Goal: Task Accomplishment & Management: Use online tool/utility

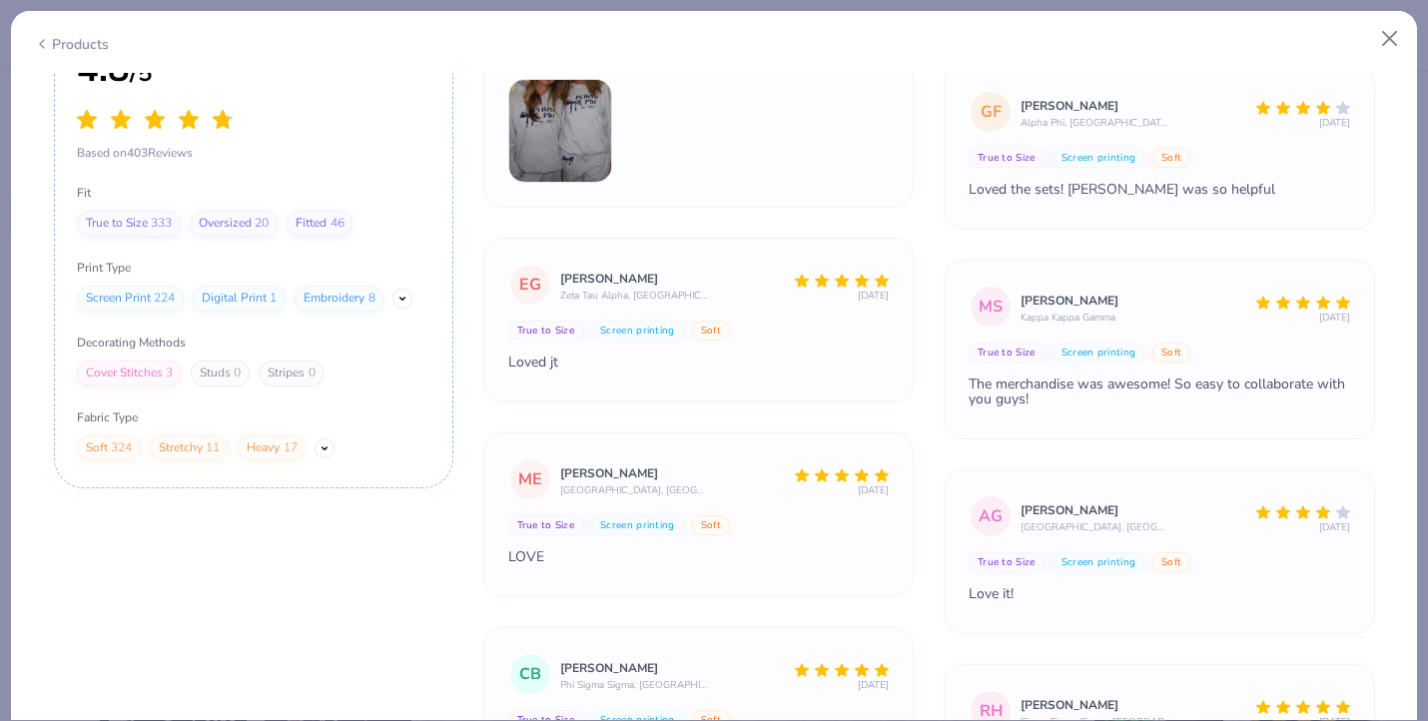
scroll to position [41231, 0]
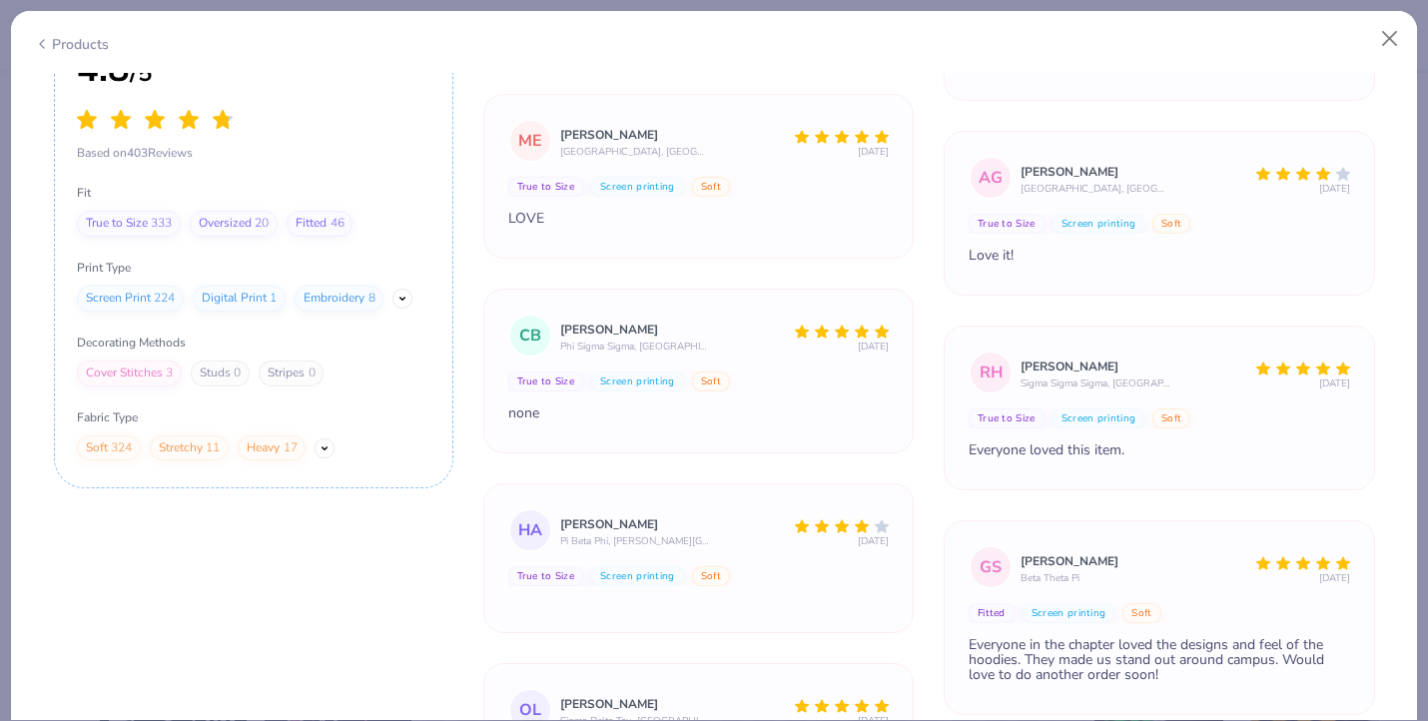
click at [393, 299] on div "Screen Print 224 Digital Print 1 Embroidery 8" at bounding box center [253, 298] width 353 height 25
click at [412, 298] on button "Show More" at bounding box center [402, 298] width 19 height 19
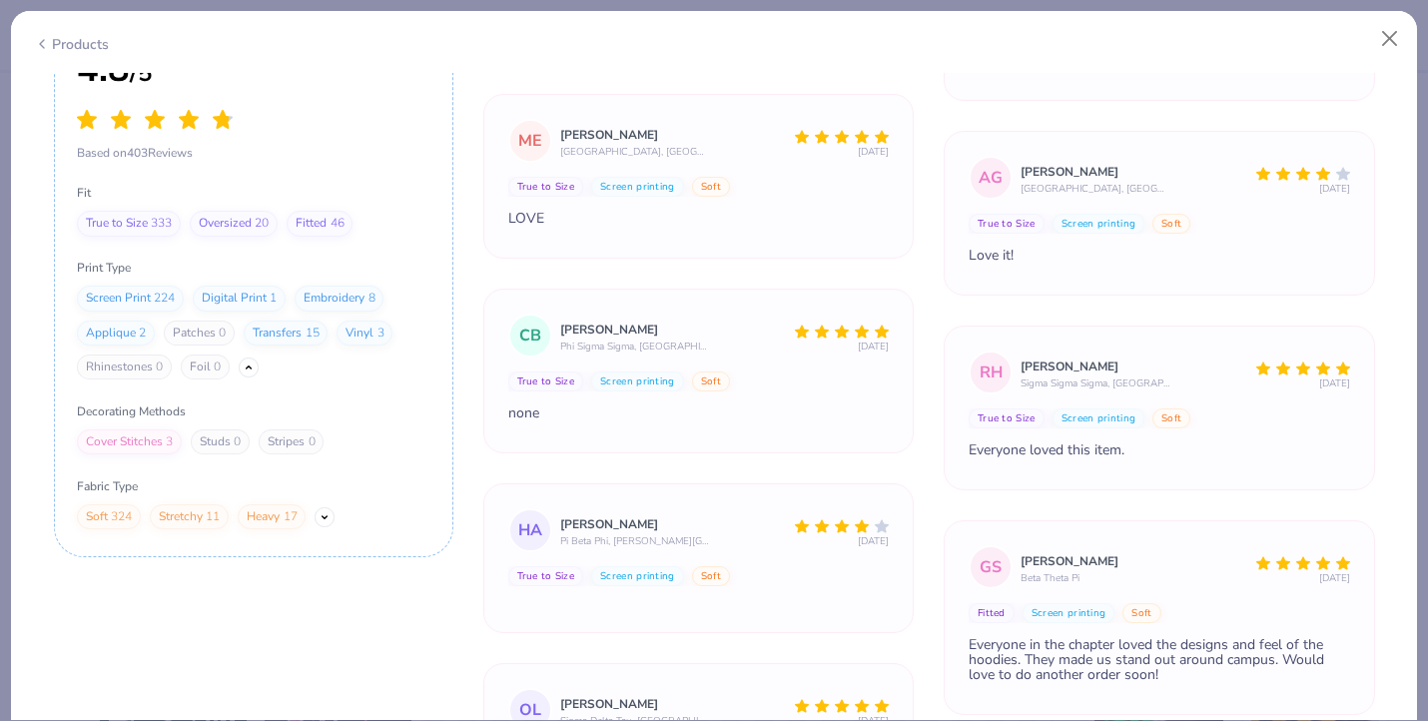
click at [326, 511] on button "Show More" at bounding box center [324, 516] width 19 height 19
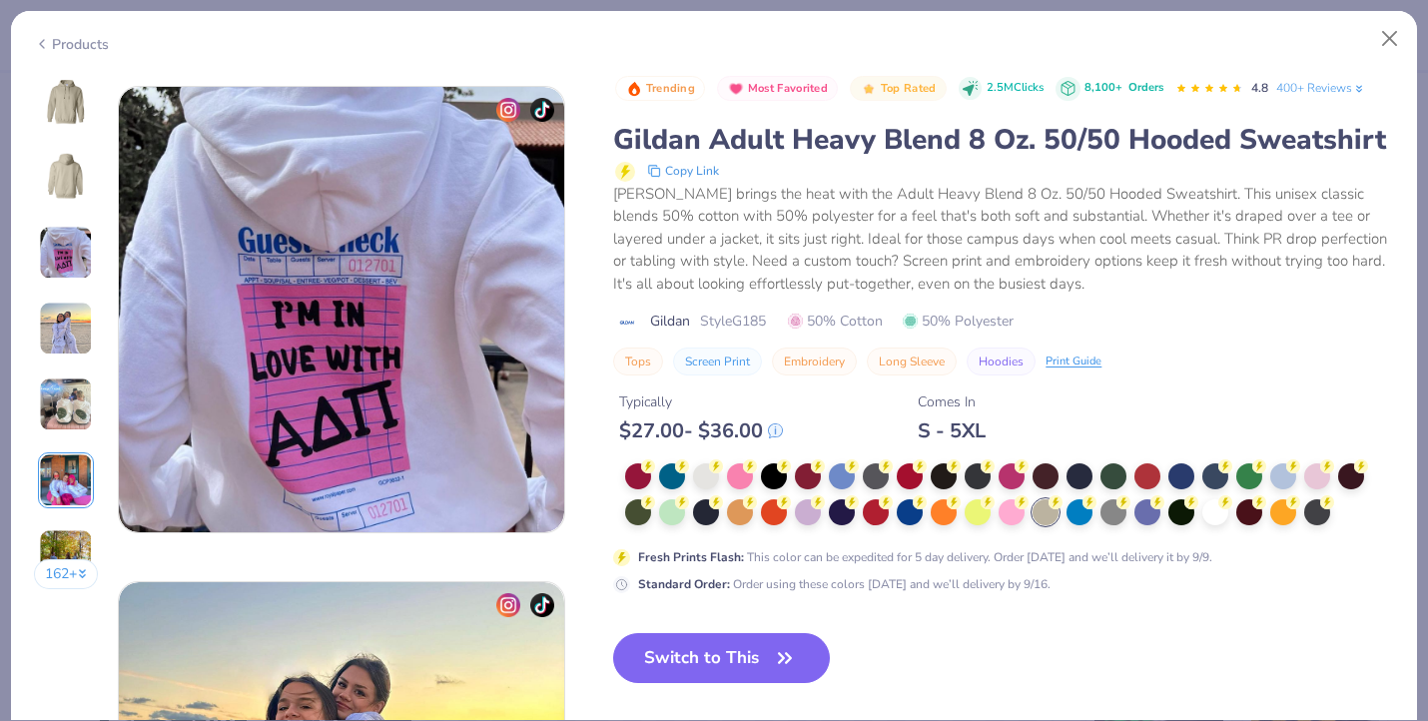
scroll to position [886, 0]
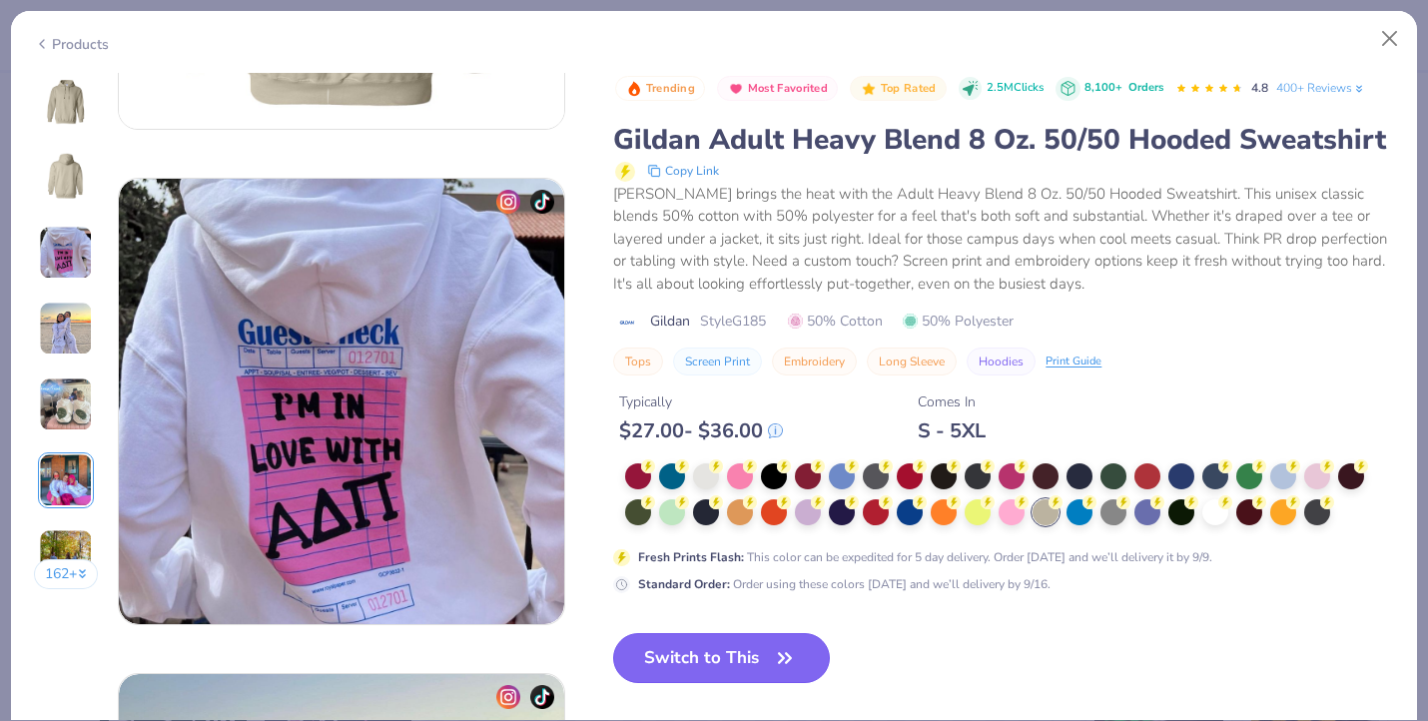
click at [681, 664] on button "Switch to This" at bounding box center [721, 658] width 217 height 50
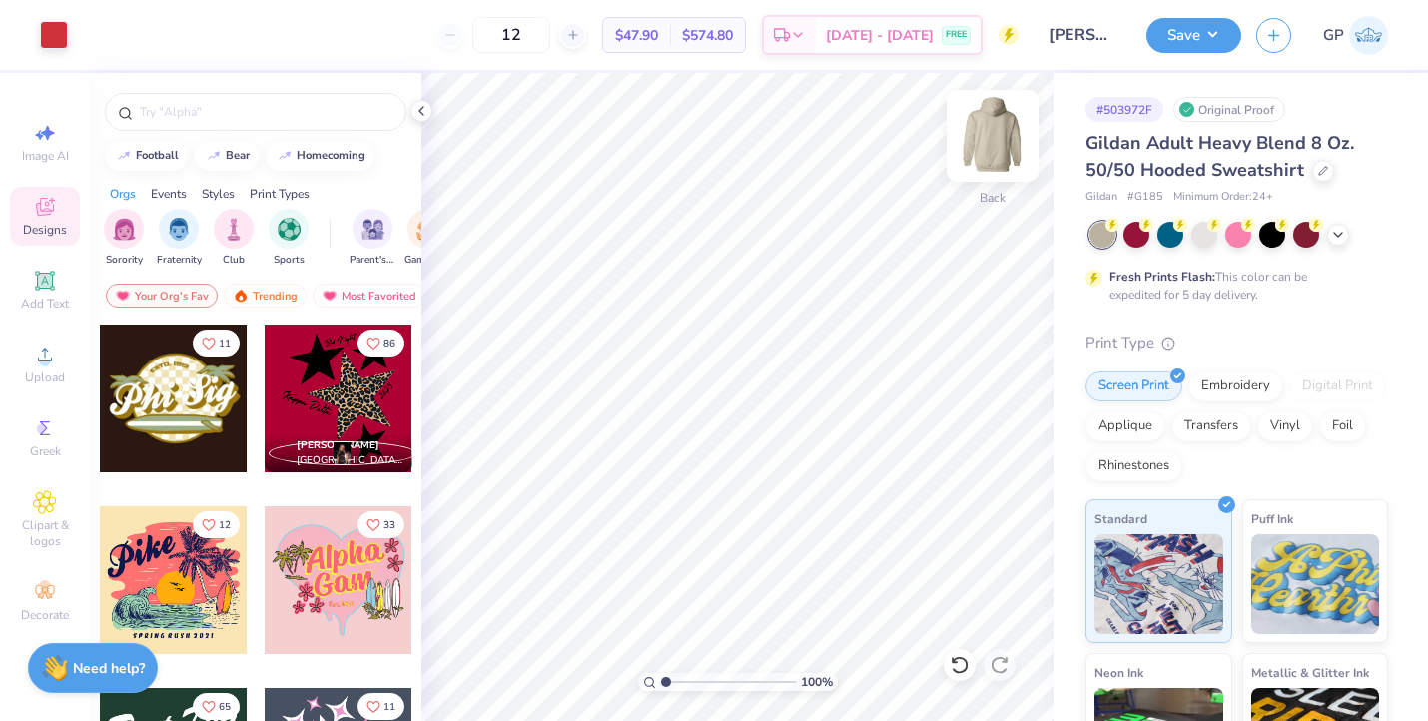
click at [1012, 148] on img at bounding box center [993, 136] width 80 height 80
click at [984, 125] on img at bounding box center [993, 136] width 80 height 80
click at [984, 125] on img at bounding box center [993, 136] width 40 height 40
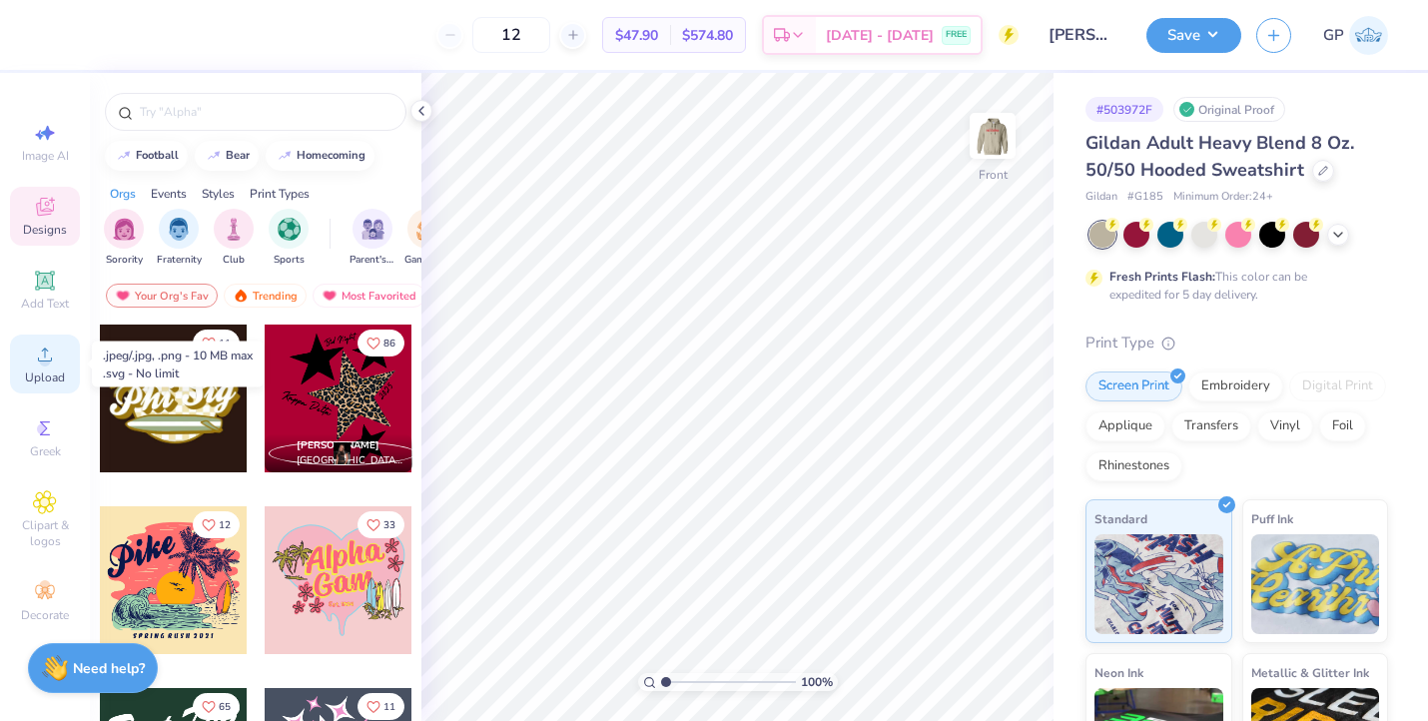
click at [74, 359] on div "Upload" at bounding box center [45, 364] width 70 height 59
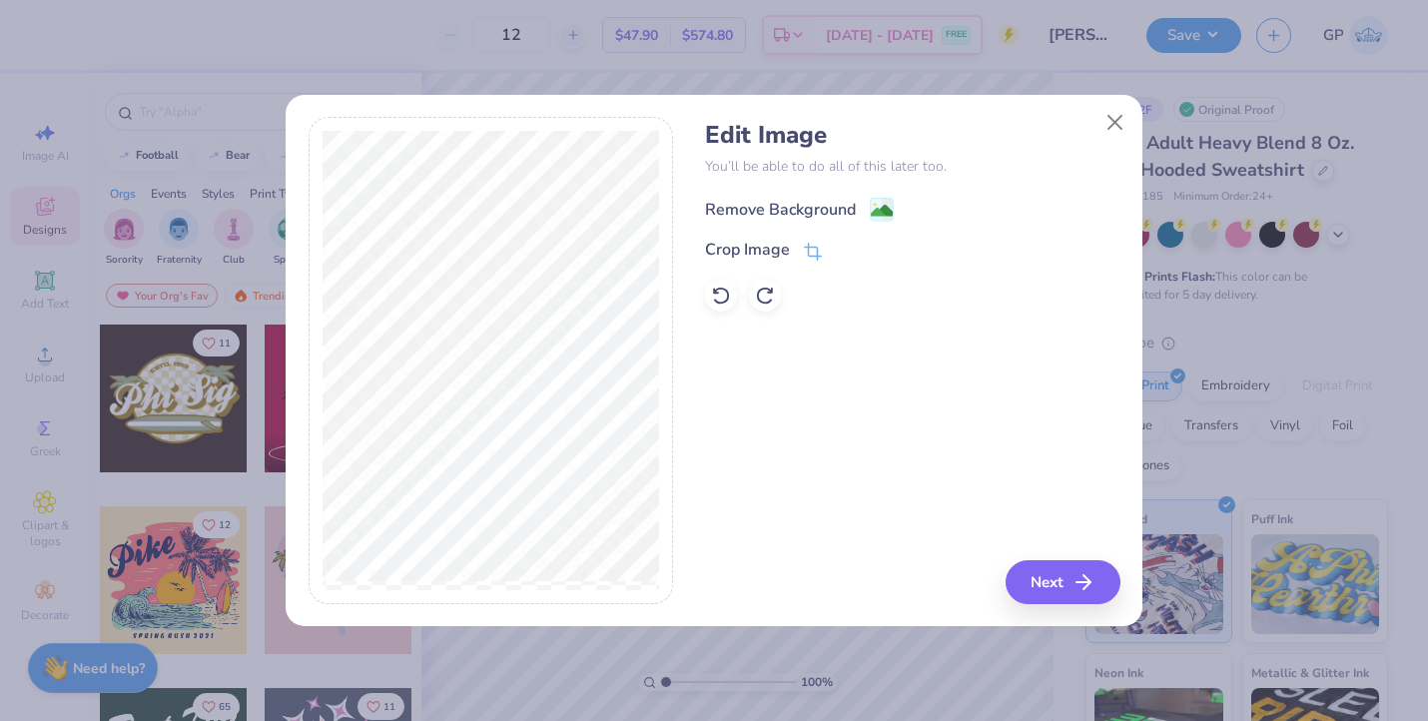
click at [889, 206] on image at bounding box center [882, 211] width 22 height 22
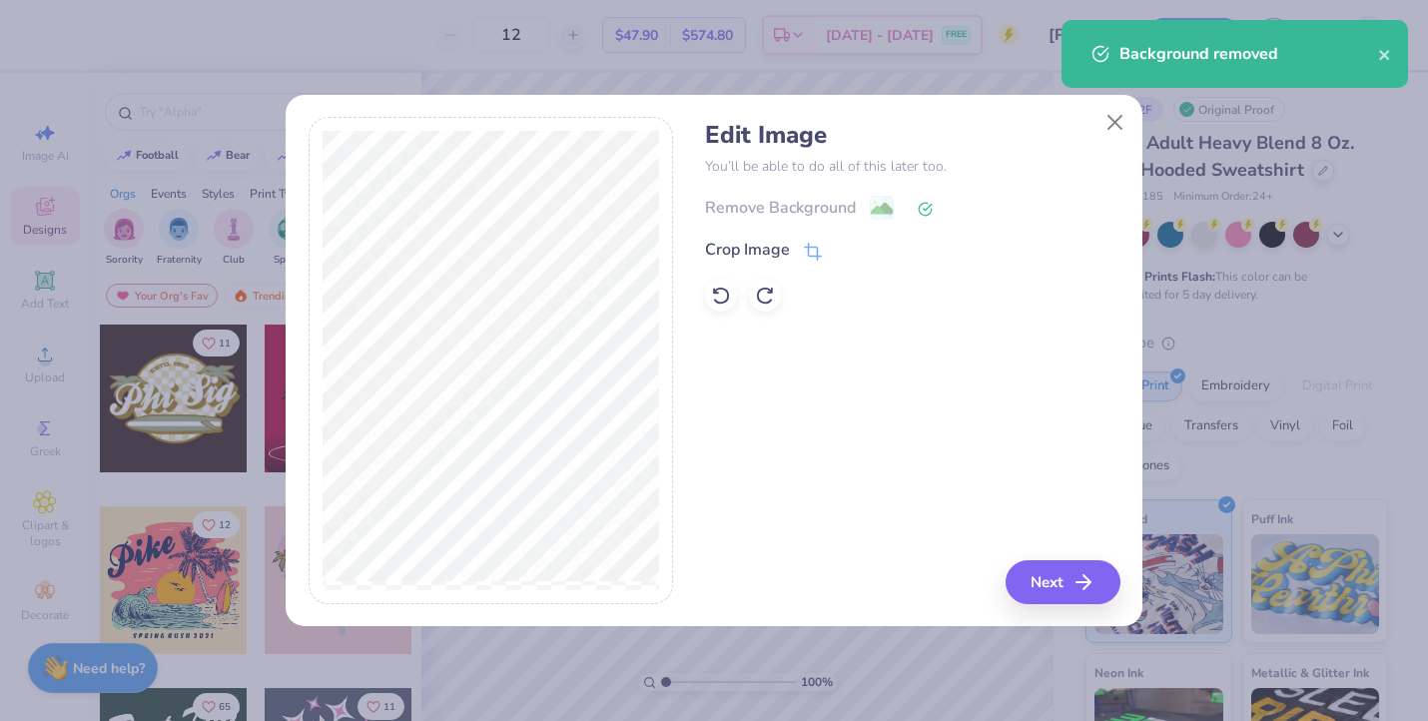
click at [1091, 633] on div "Edit Image You’ll be able to do all of this later too. Remove Background Crop I…" at bounding box center [714, 360] width 1428 height 721
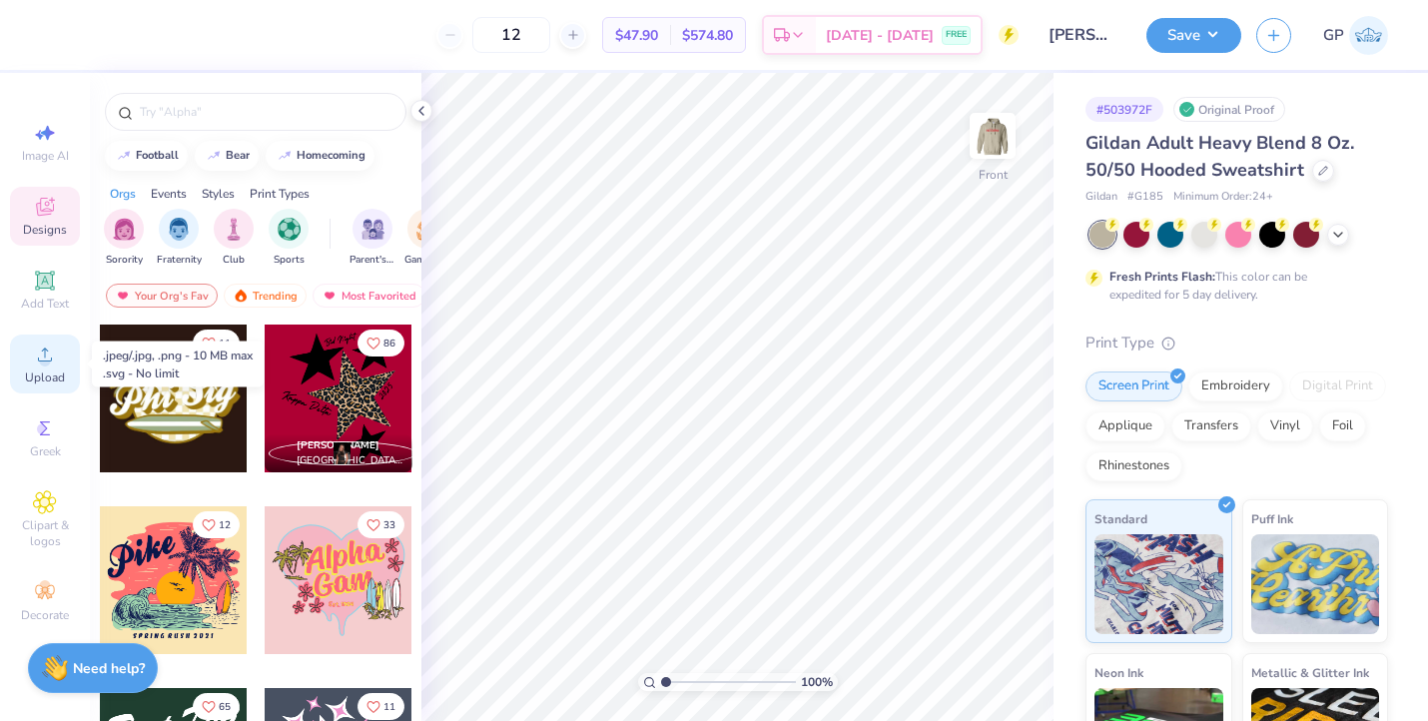
click at [26, 372] on span "Upload" at bounding box center [45, 378] width 40 height 16
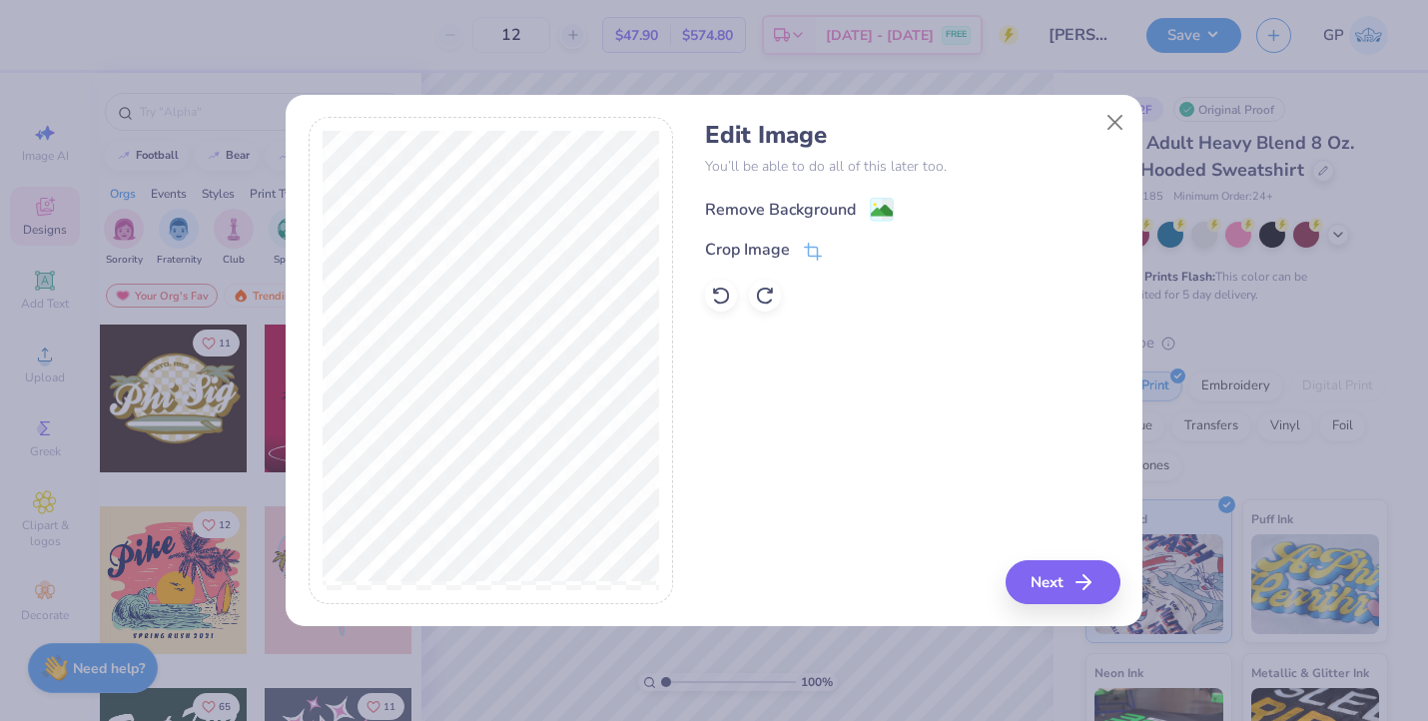
click at [873, 210] on image at bounding box center [882, 211] width 22 height 22
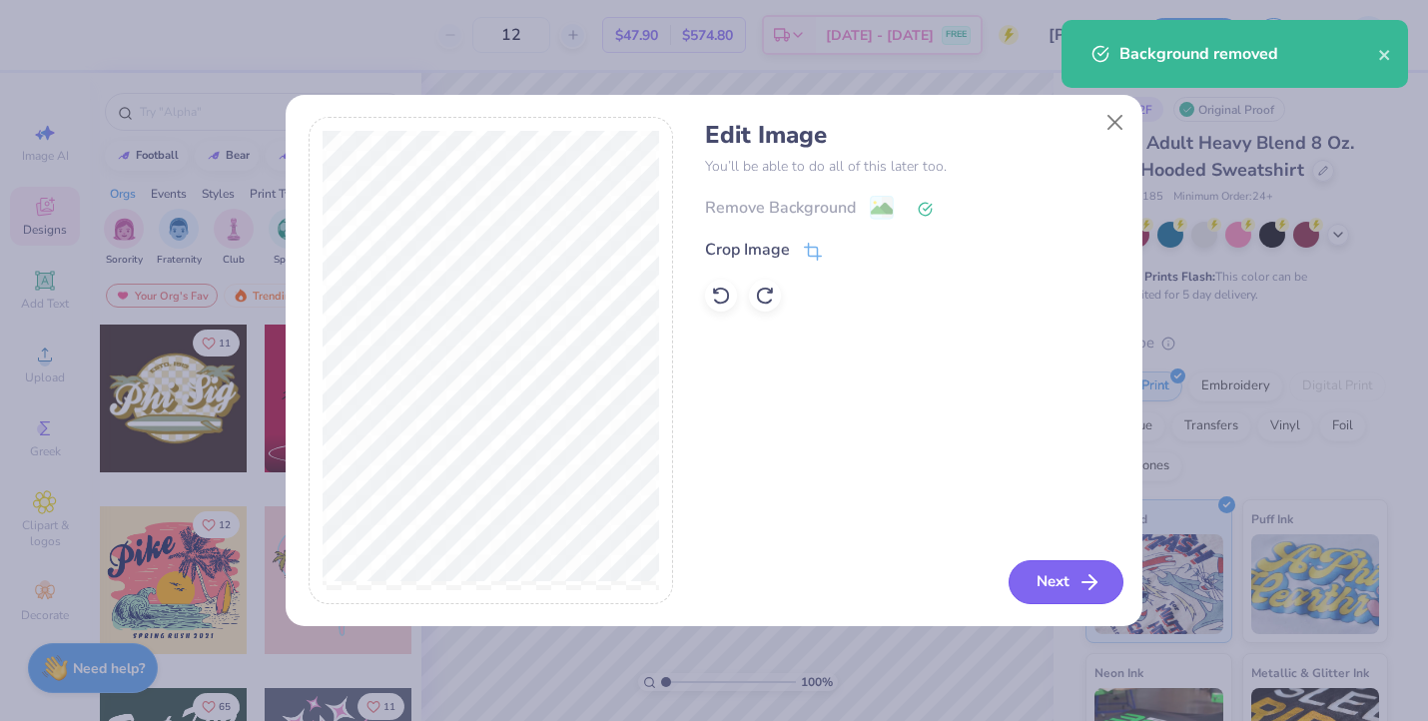
click at [1074, 587] on button "Next" at bounding box center [1066, 582] width 115 height 44
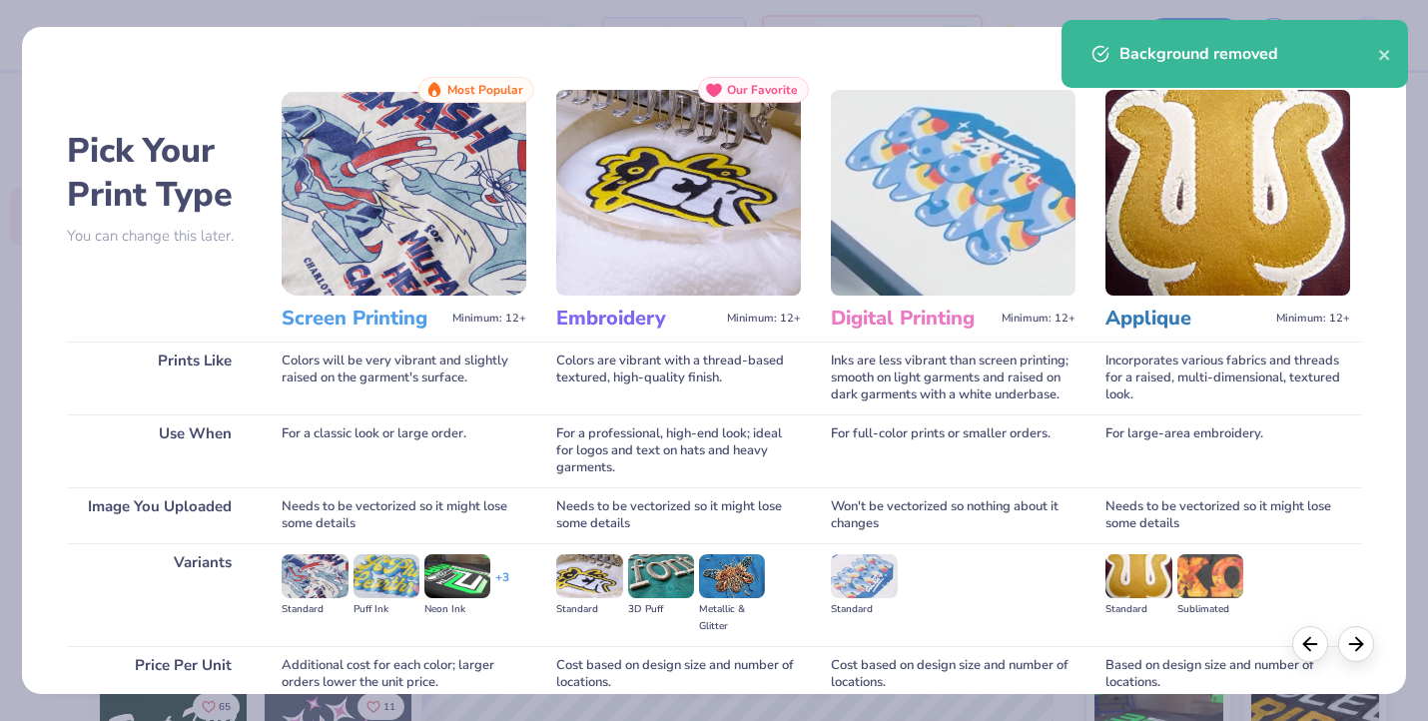
scroll to position [175, 0]
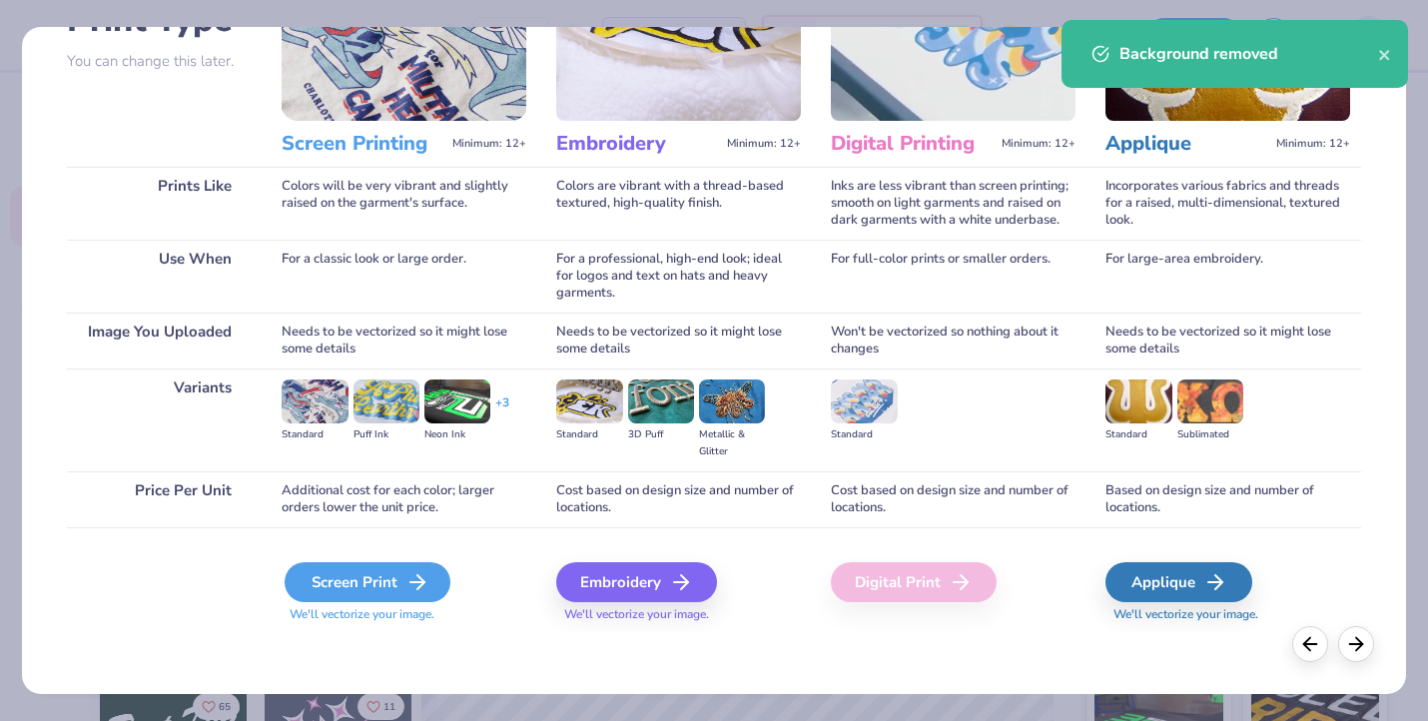
click at [371, 600] on div "Screen Print" at bounding box center [368, 582] width 166 height 40
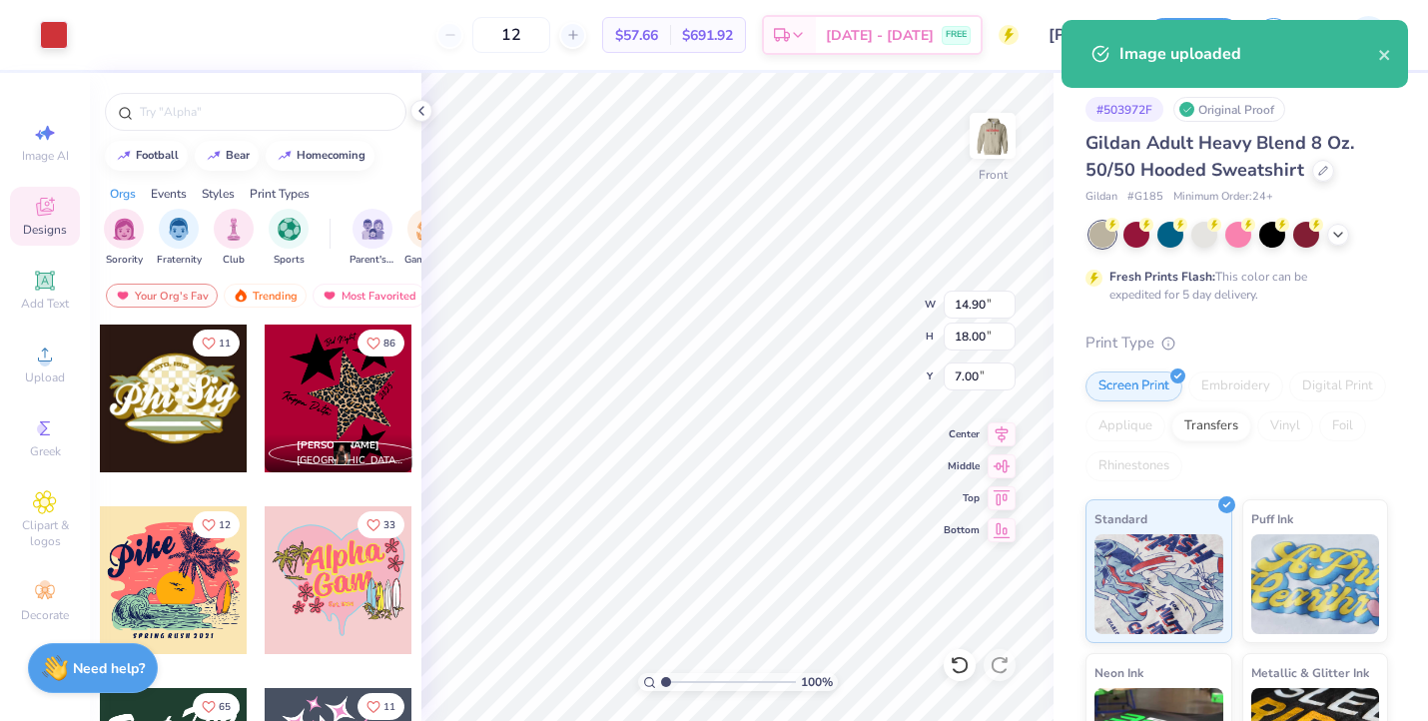
type input "10.61"
type input "12.81"
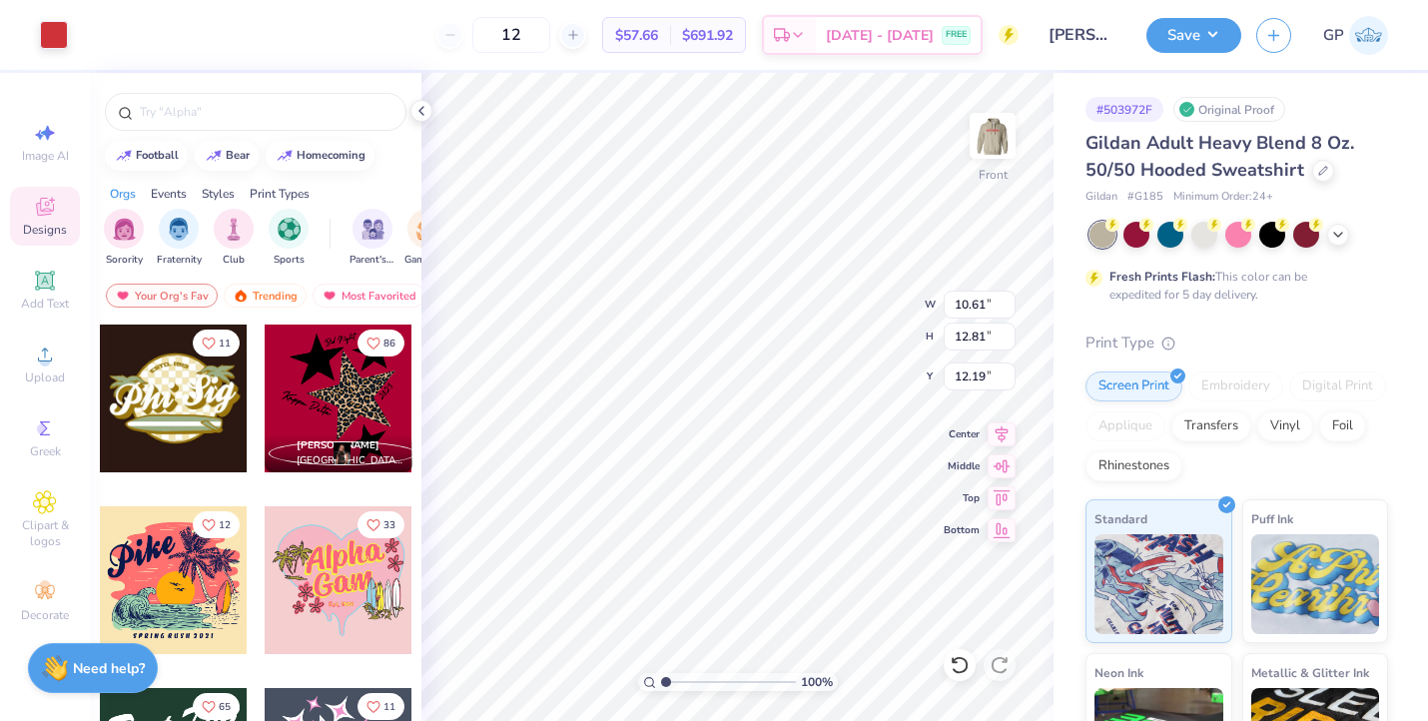
type input "6.00"
type input "11.64"
type input "14.06"
type input "13.57"
type input "16.39"
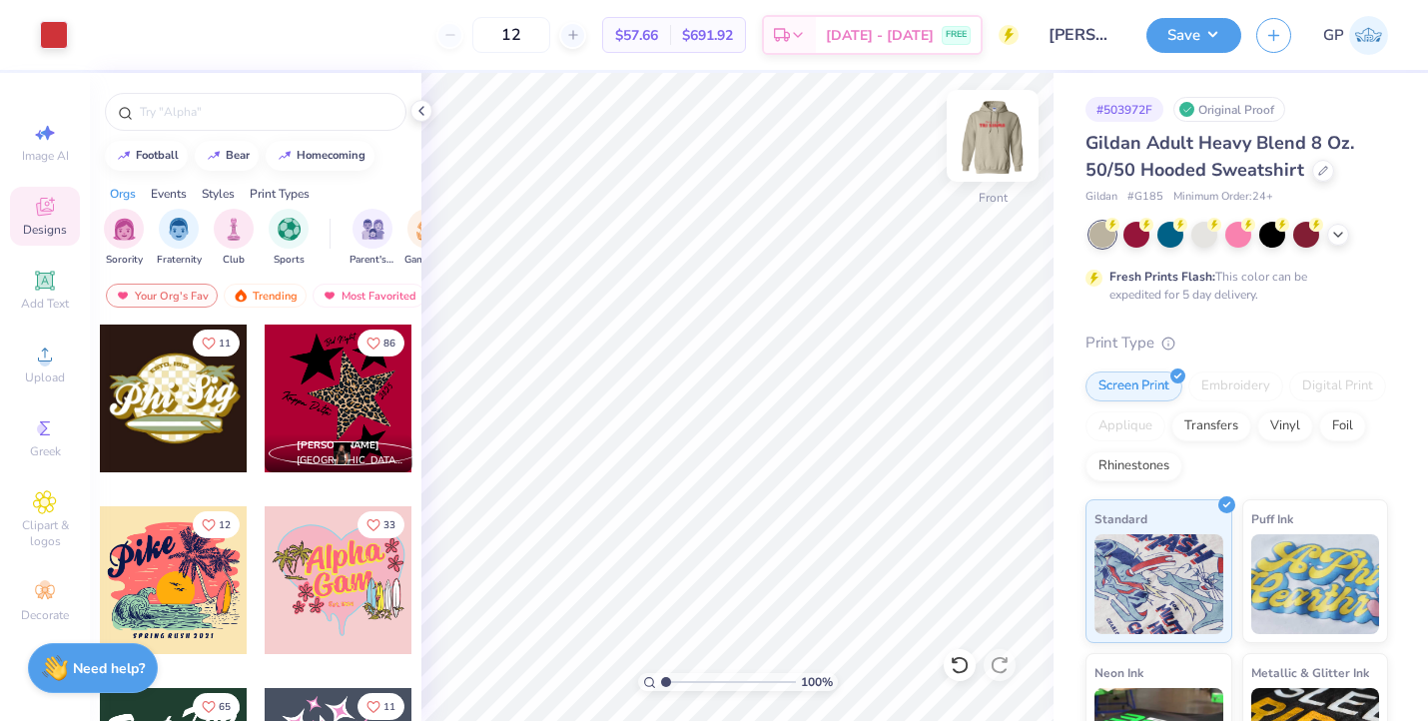
click at [1008, 144] on img at bounding box center [993, 136] width 80 height 80
click at [1179, 49] on div "Save" at bounding box center [1194, 35] width 95 height 35
click at [1165, 43] on button "Save" at bounding box center [1194, 32] width 95 height 35
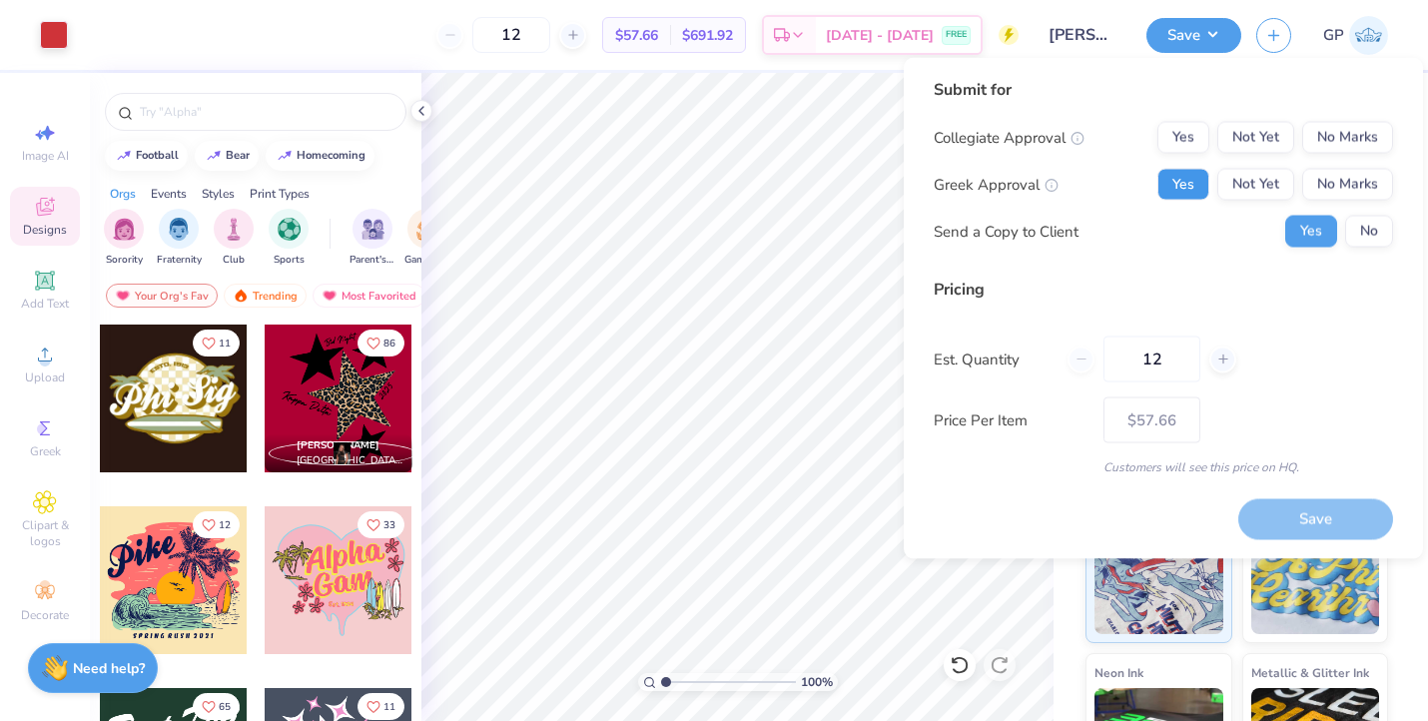
click at [1187, 176] on button "Yes" at bounding box center [1184, 185] width 52 height 32
click at [1337, 135] on button "No Marks" at bounding box center [1348, 138] width 91 height 32
type input "$57.66"
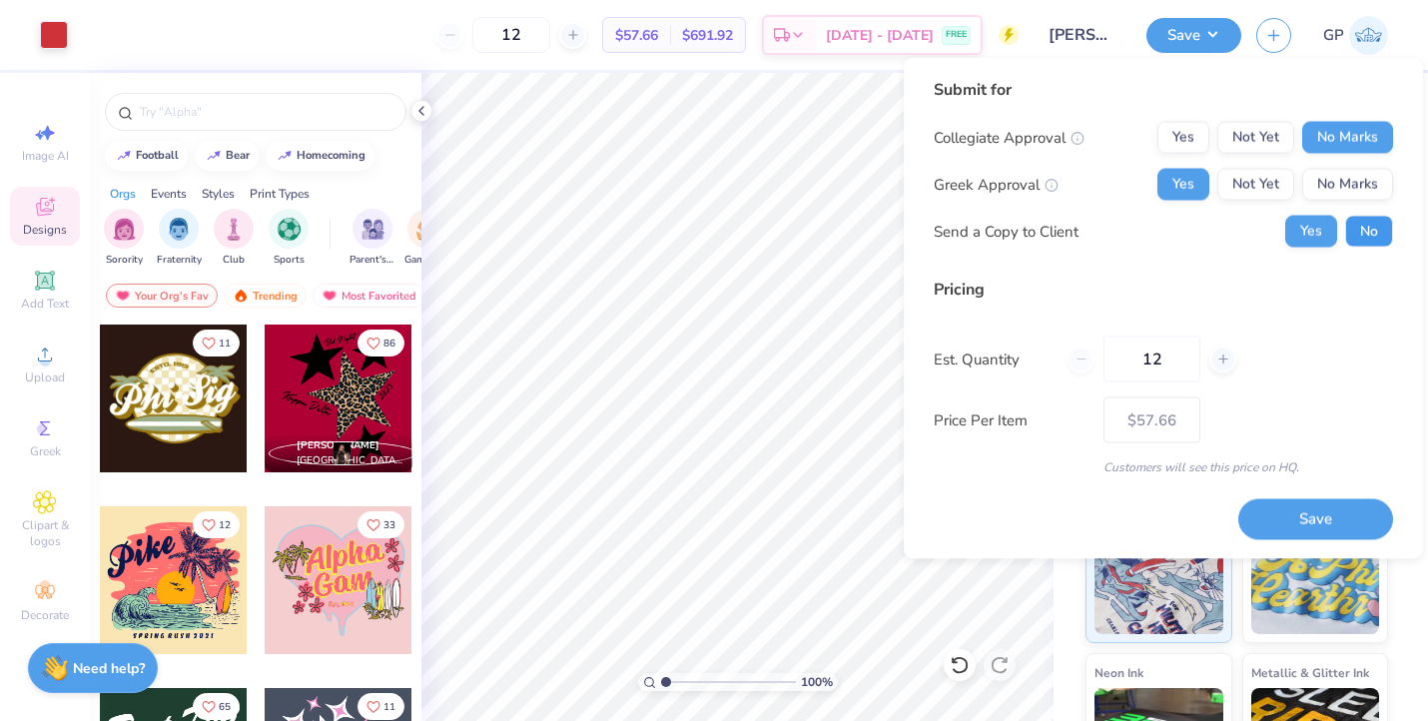
click at [1369, 219] on button "No" at bounding box center [1370, 232] width 48 height 32
click at [1143, 363] on input "12" at bounding box center [1152, 360] width 97 height 46
type input "40"
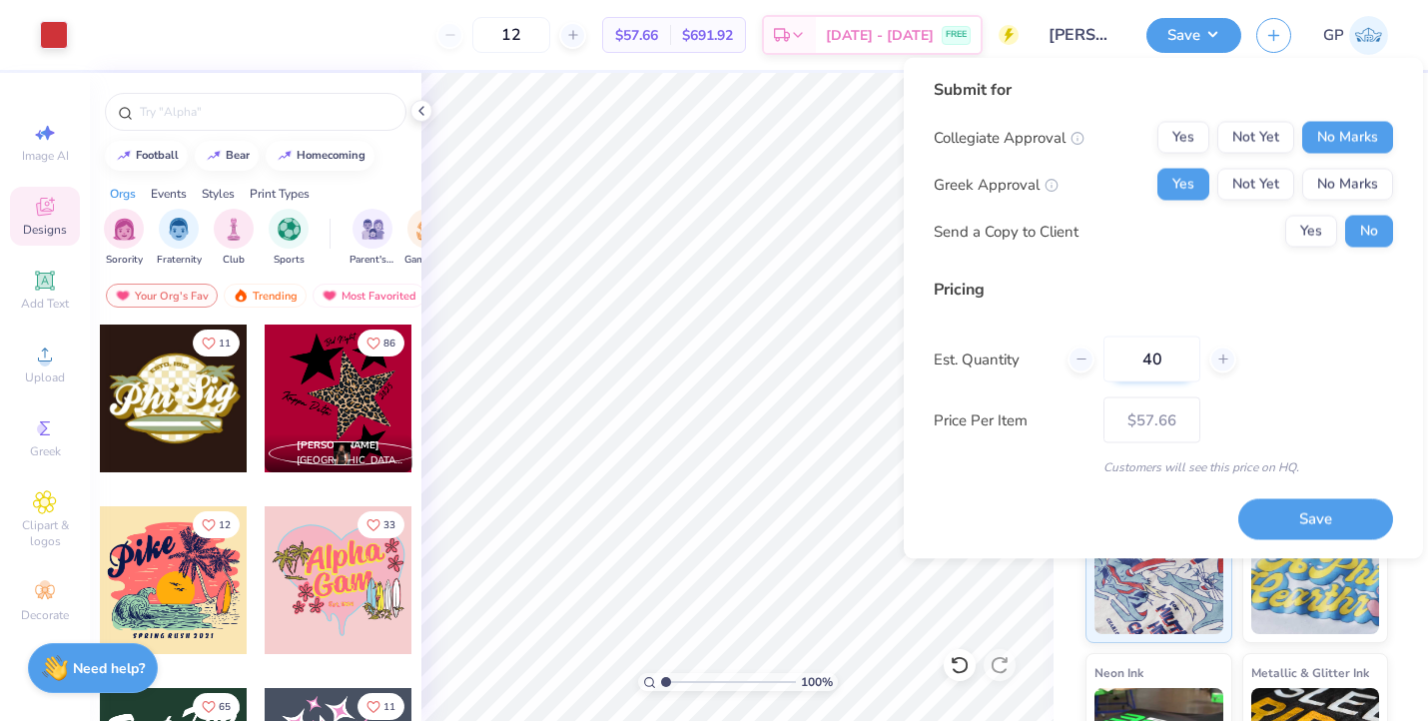
type input "40"
type input "$37.70"
type input "40"
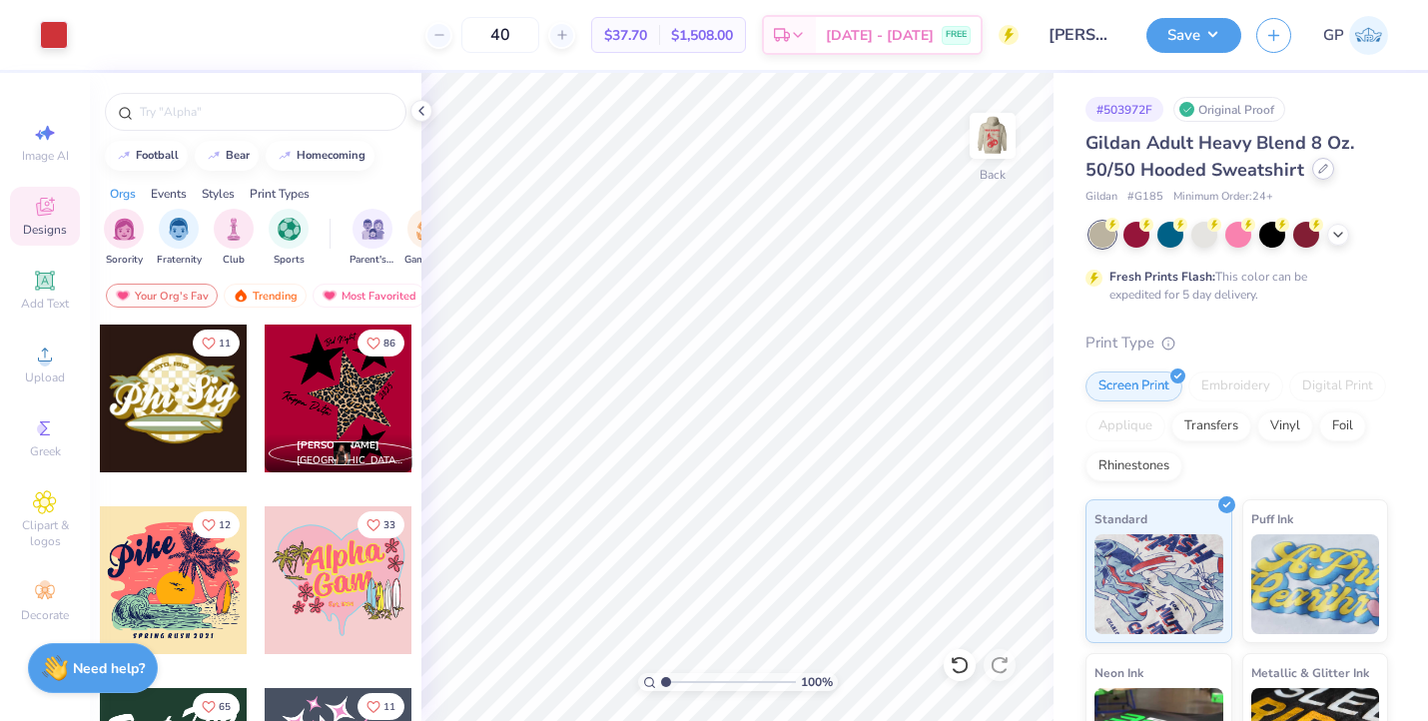
click at [1324, 174] on div at bounding box center [1324, 169] width 22 height 22
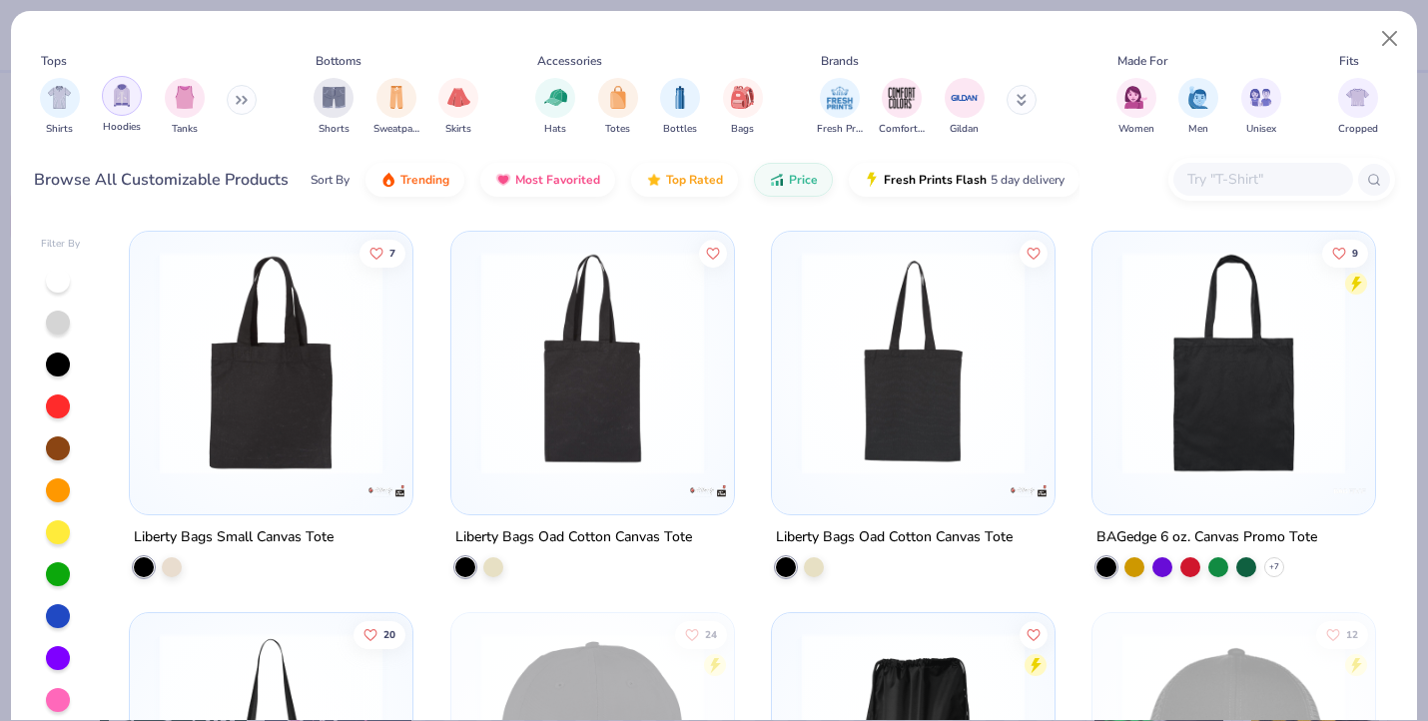
click at [137, 85] on div "filter for Hoodies" at bounding box center [122, 96] width 40 height 40
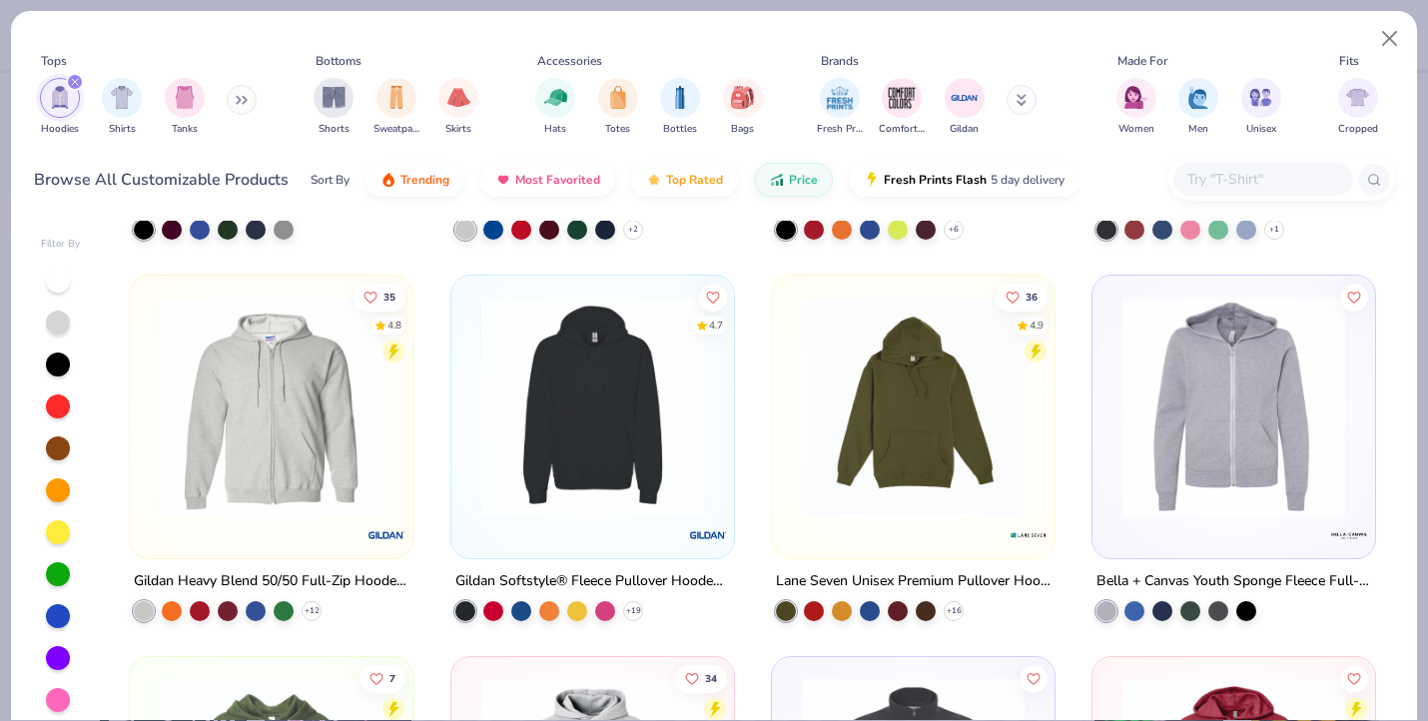
scroll to position [1104, 0]
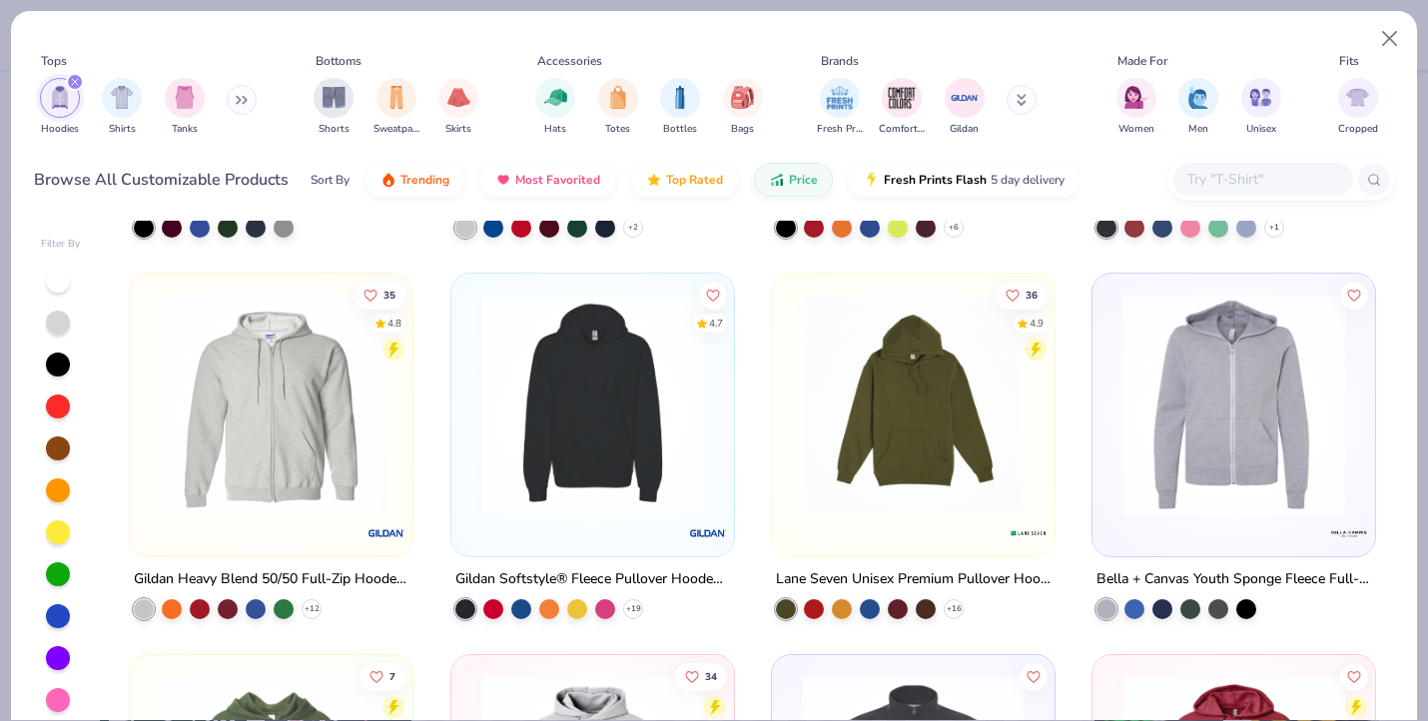
click at [557, 444] on img at bounding box center [592, 405] width 243 height 223
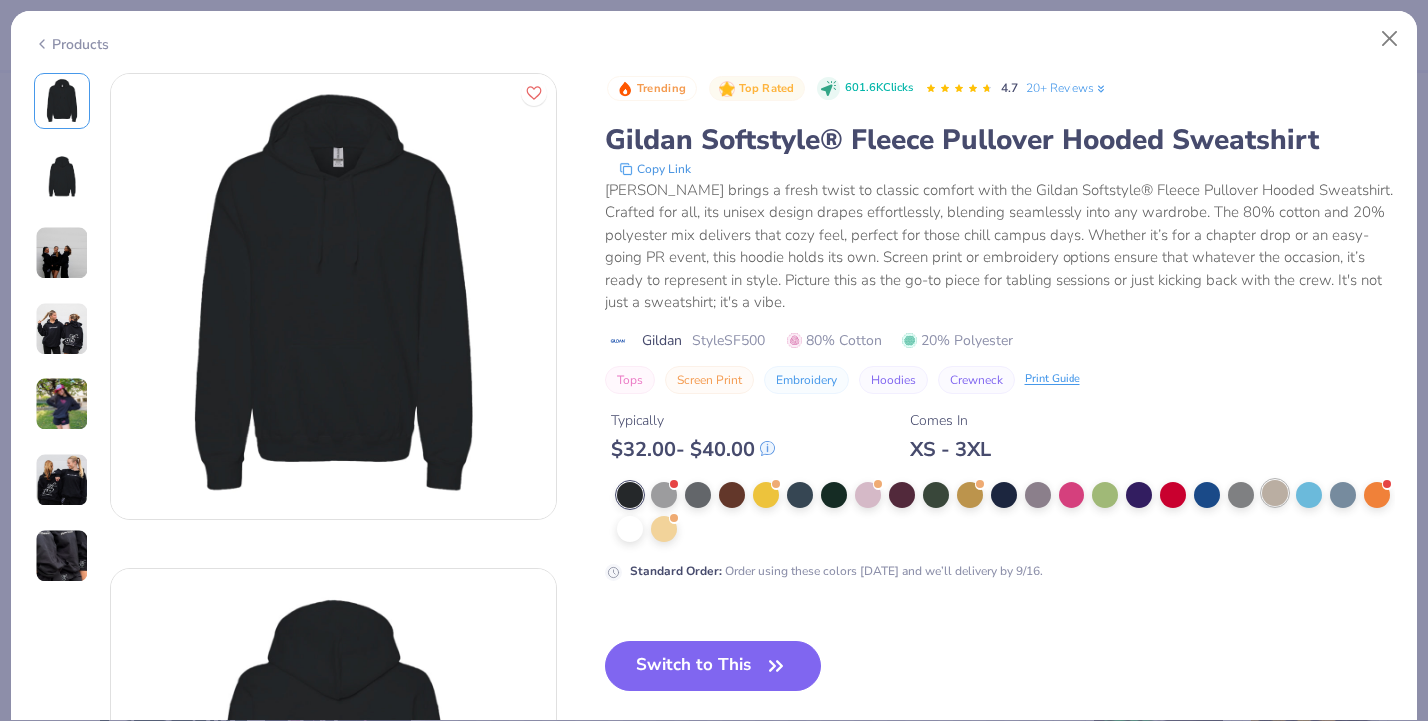
click at [1276, 482] on div at bounding box center [1276, 493] width 26 height 26
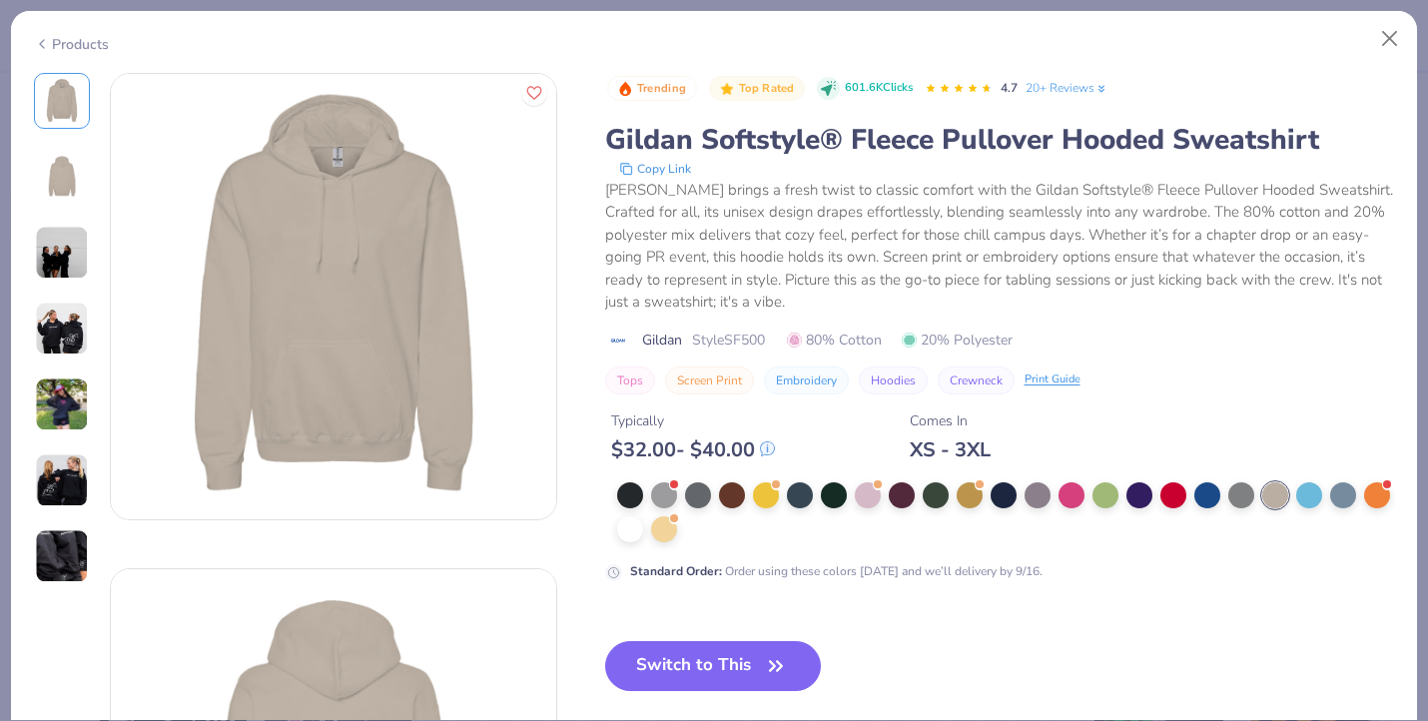
click at [46, 36] on icon at bounding box center [42, 44] width 16 height 24
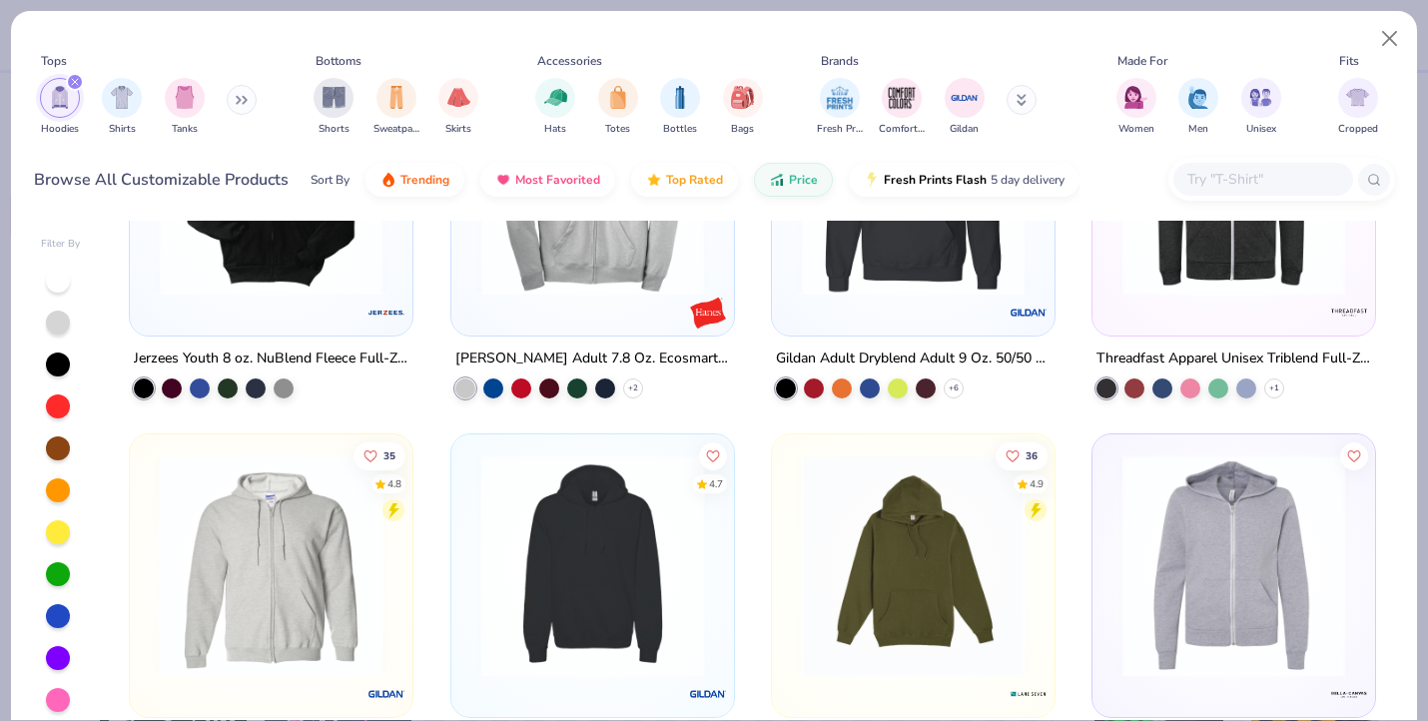
scroll to position [938, 0]
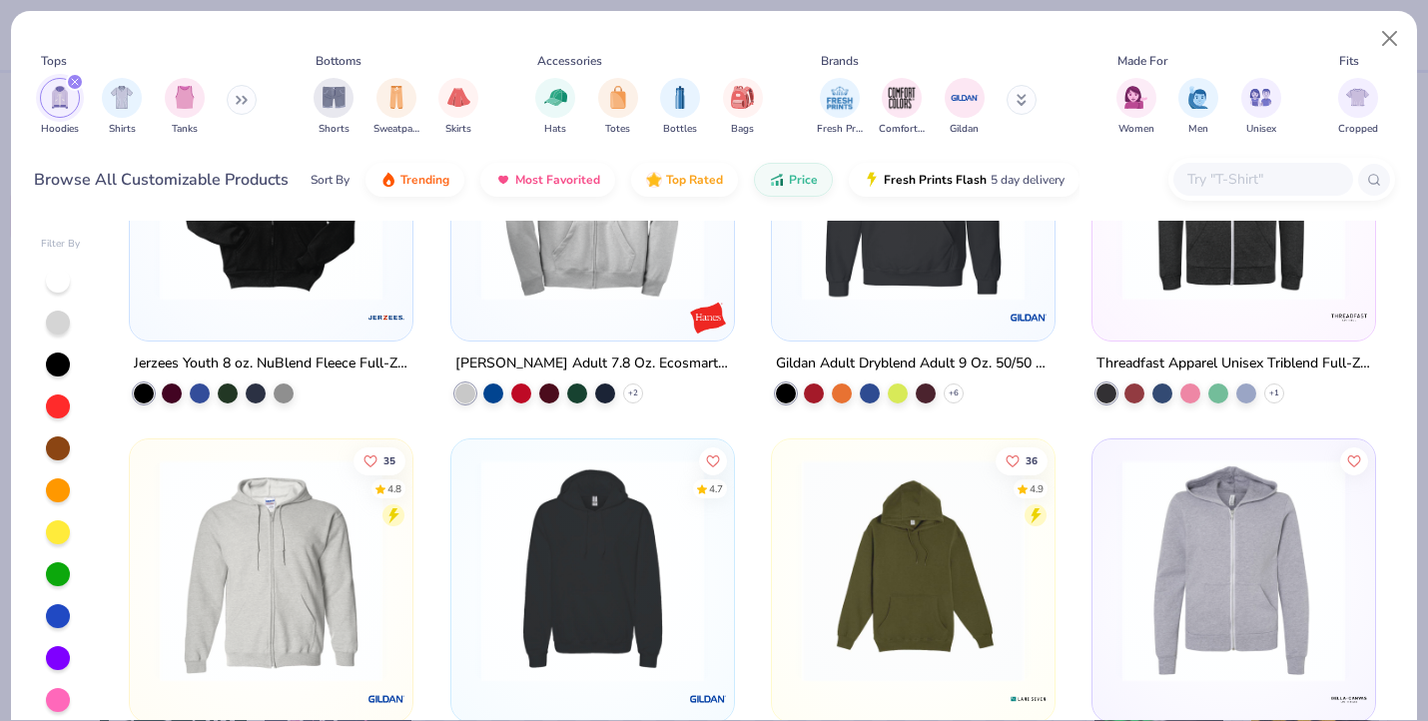
click at [832, 293] on img at bounding box center [913, 188] width 243 height 223
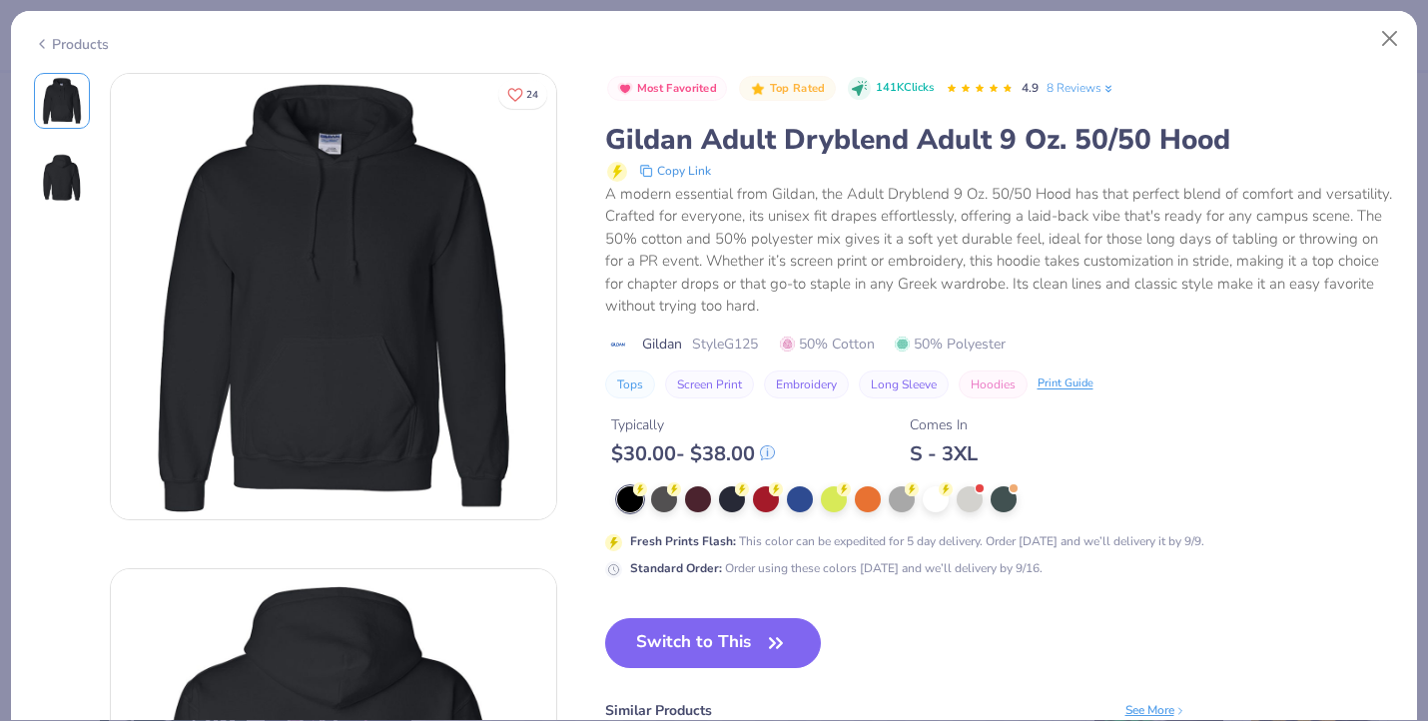
click at [75, 41] on div "Products" at bounding box center [71, 44] width 75 height 21
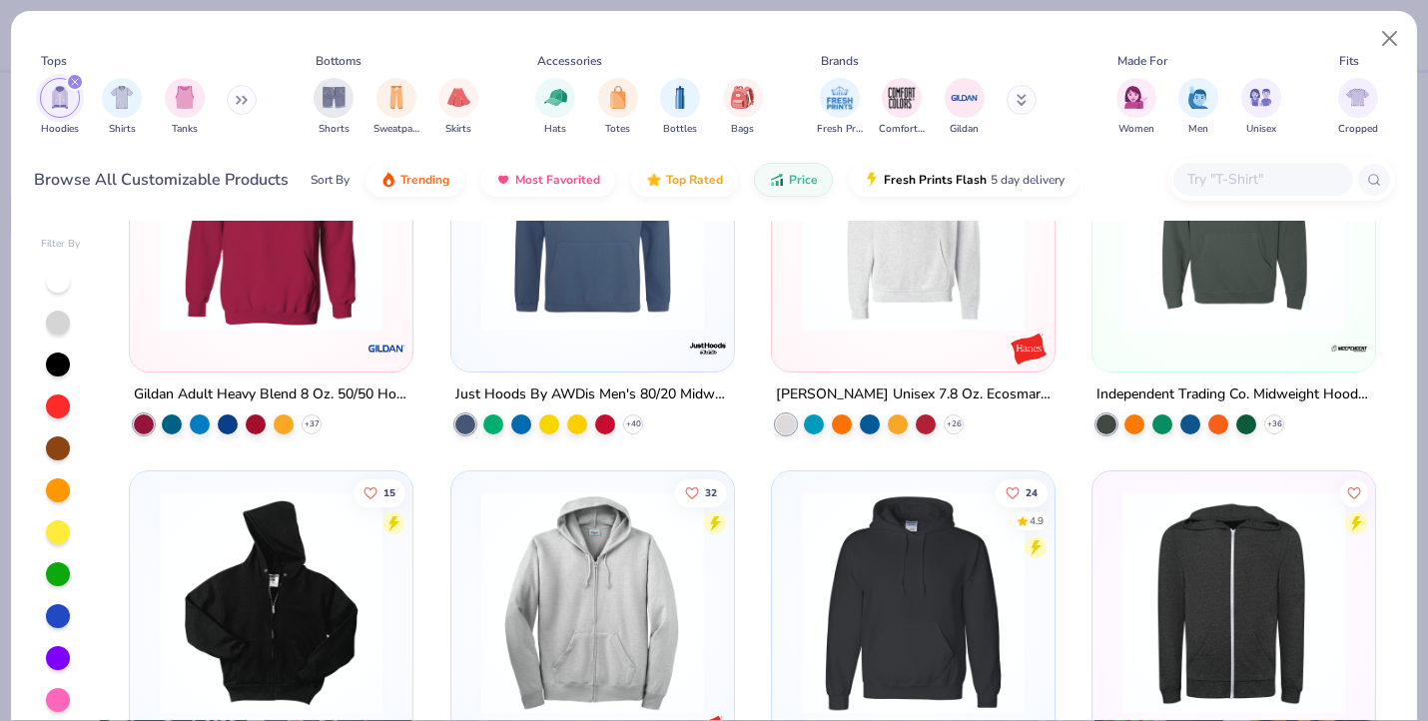
scroll to position [523, 0]
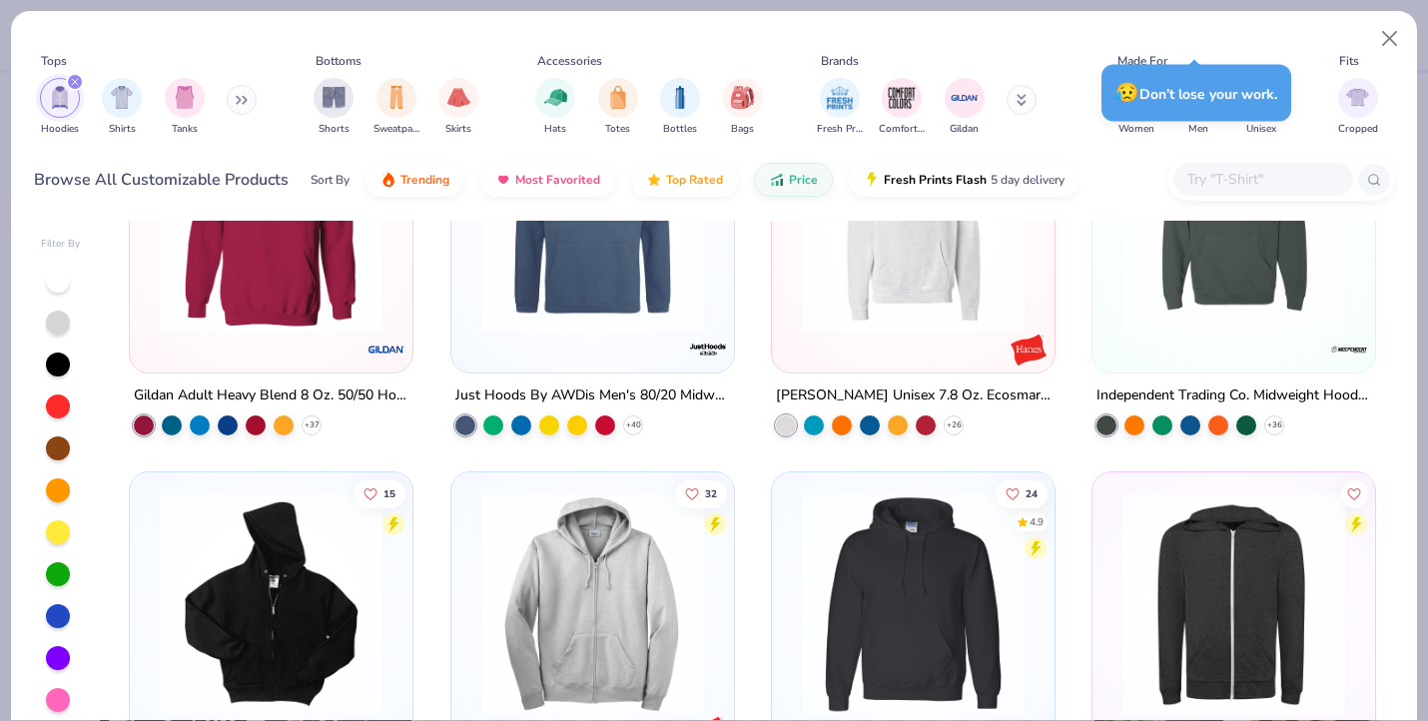
click at [299, 304] on img at bounding box center [271, 221] width 243 height 223
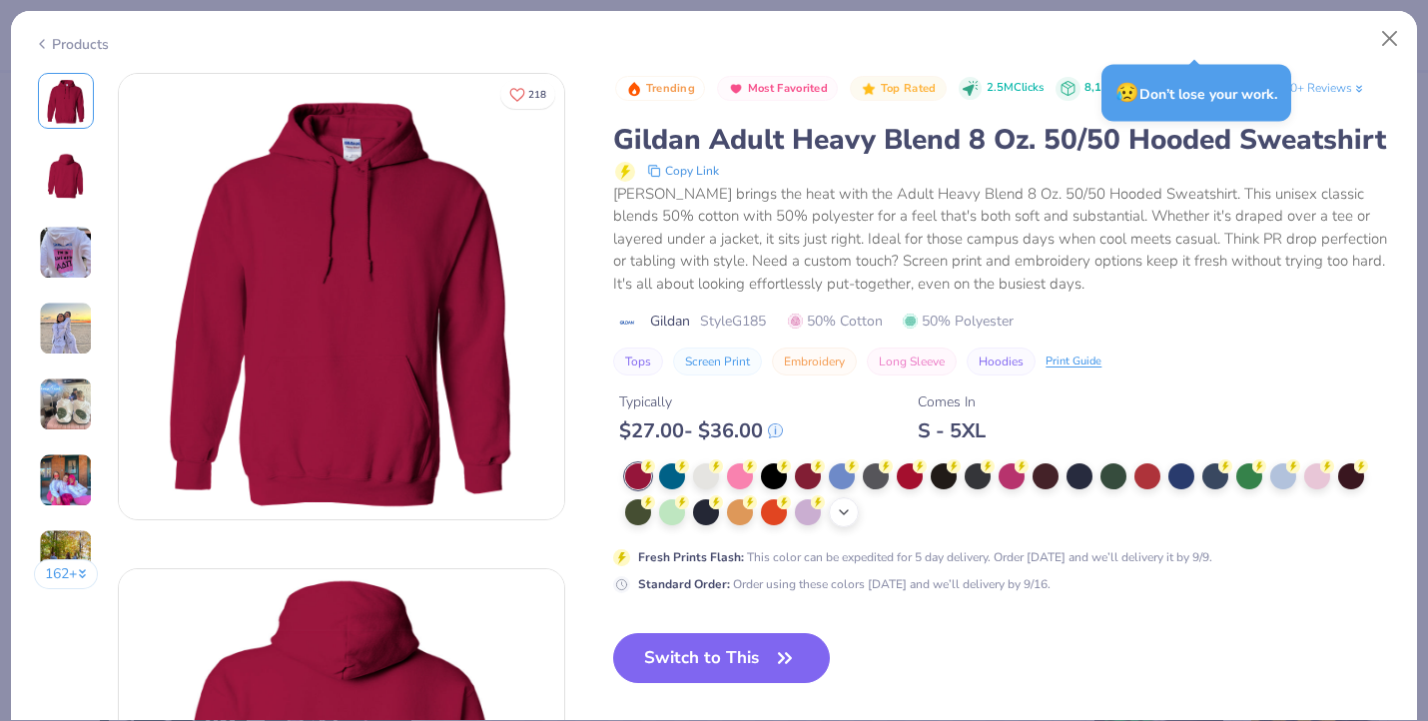
click at [844, 514] on polyline at bounding box center [844, 512] width 8 height 4
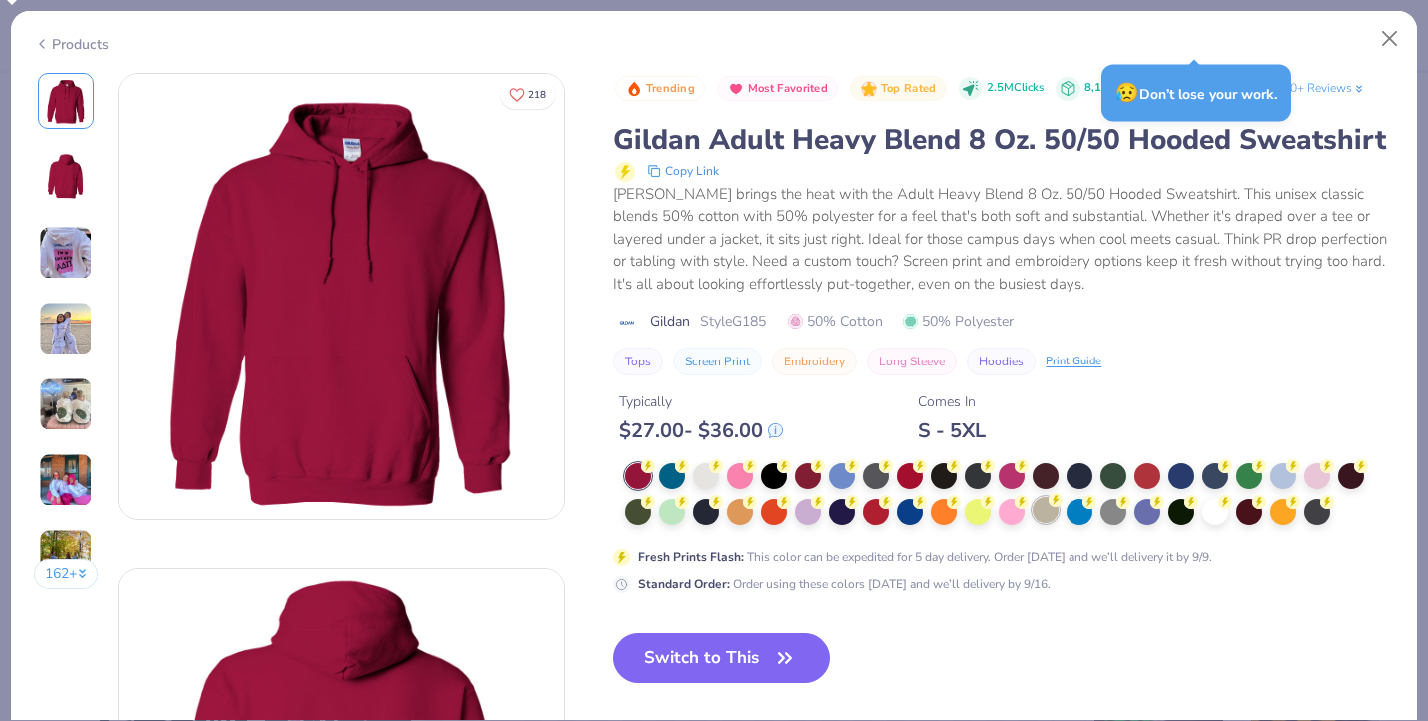
click at [1052, 509] on div at bounding box center [1046, 510] width 26 height 26
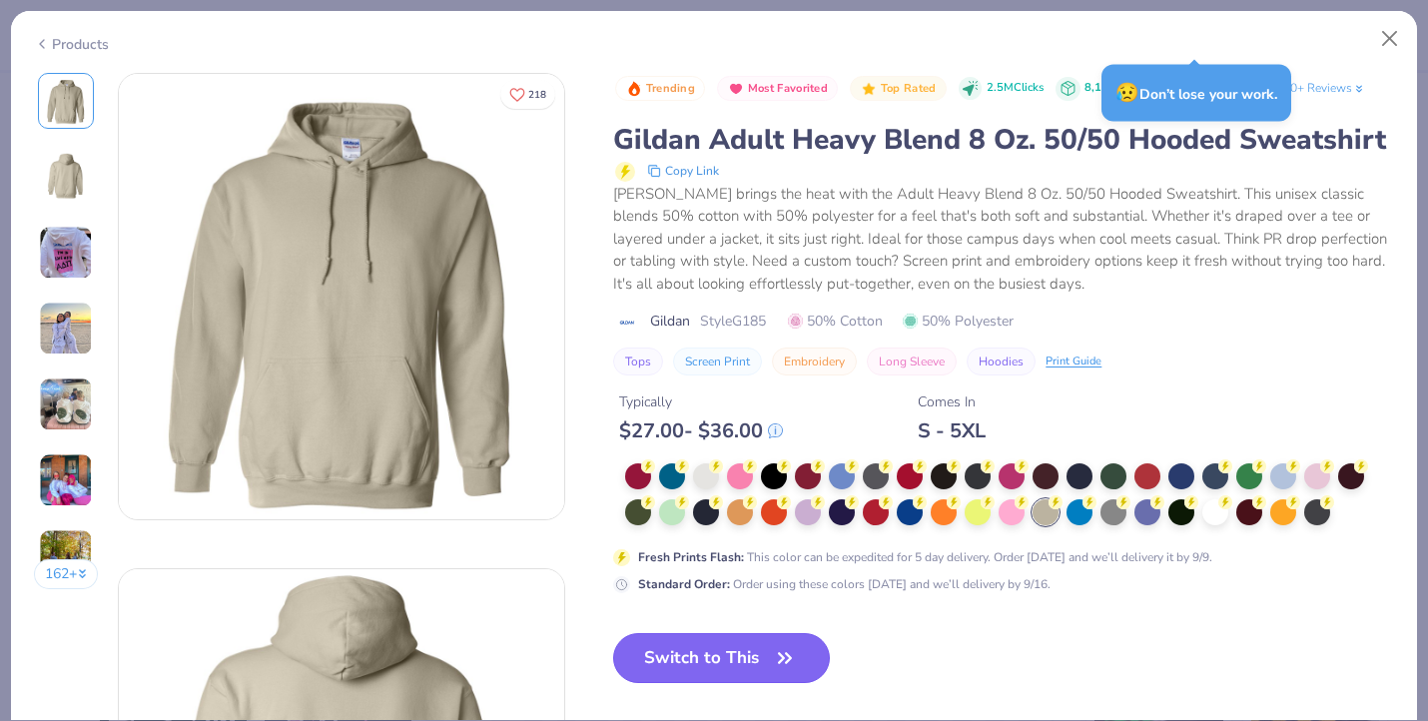
click at [709, 645] on button "Switch to This" at bounding box center [721, 658] width 217 height 50
